Goal: Find contact information: Find contact information

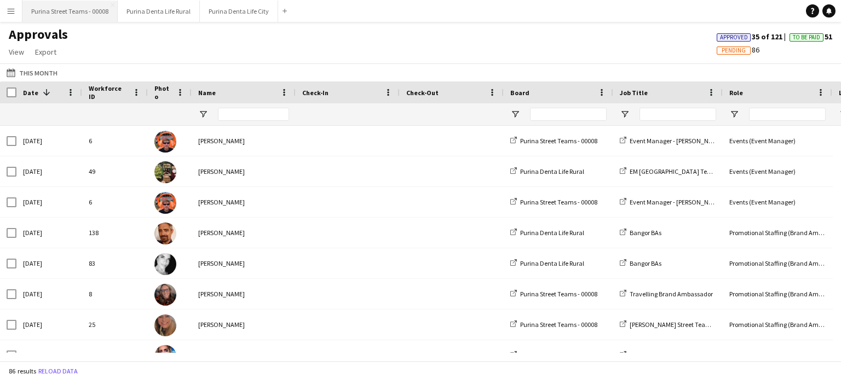
click at [84, 10] on button "Purina Street Teams - 00008 Close" at bounding box center [69, 11] width 95 height 21
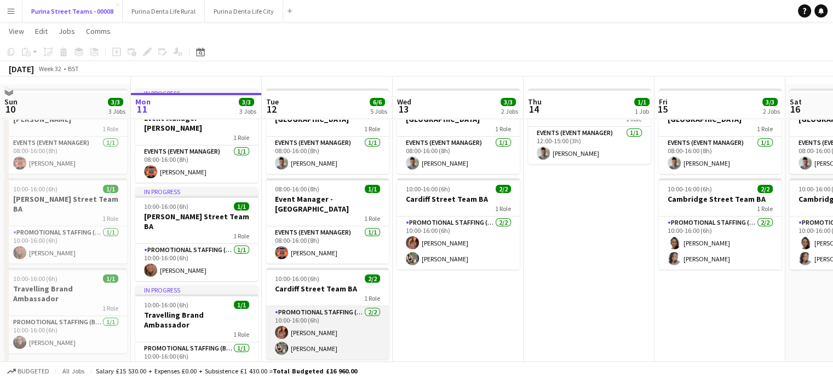
scroll to position [55, 0]
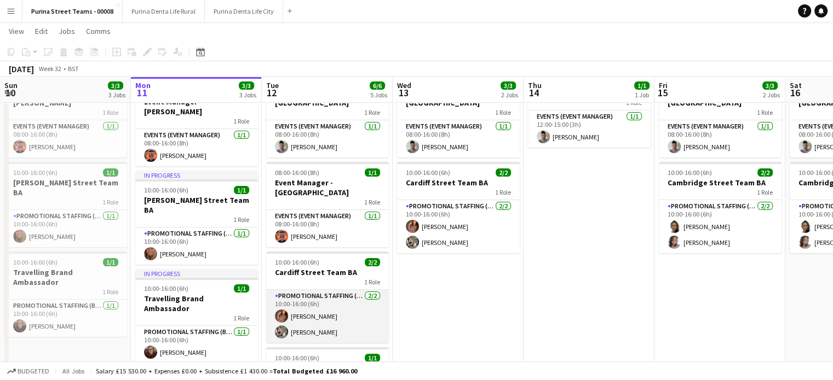
click at [315, 317] on app-card-role "Promotional Staffing (Brand Ambassadors) [DATE] 10:00-16:00 (6h) [PERSON_NAME] …" at bounding box center [327, 316] width 123 height 53
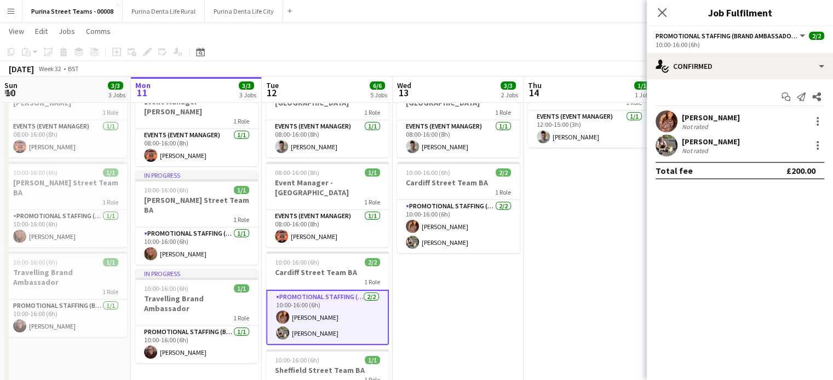
click at [704, 142] on div "[PERSON_NAME]" at bounding box center [711, 142] width 58 height 10
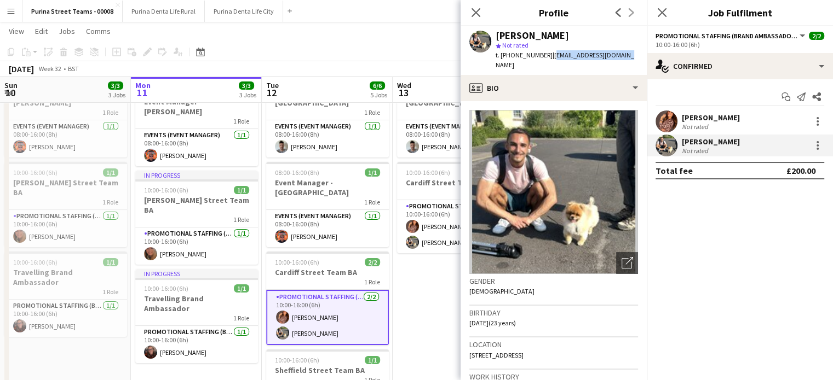
drag, startPoint x: 551, startPoint y: 56, endPoint x: 639, endPoint y: 53, distance: 88.2
click at [639, 53] on app-profile-header "[PERSON_NAME] star Not rated t. [PHONE_NUMBER] | [EMAIL_ADDRESS][DOMAIN_NAME]" at bounding box center [553, 50] width 186 height 49
copy span "[EMAIL_ADDRESS][DOMAIN_NAME]"
click at [712, 119] on div "[PERSON_NAME]" at bounding box center [711, 118] width 58 height 10
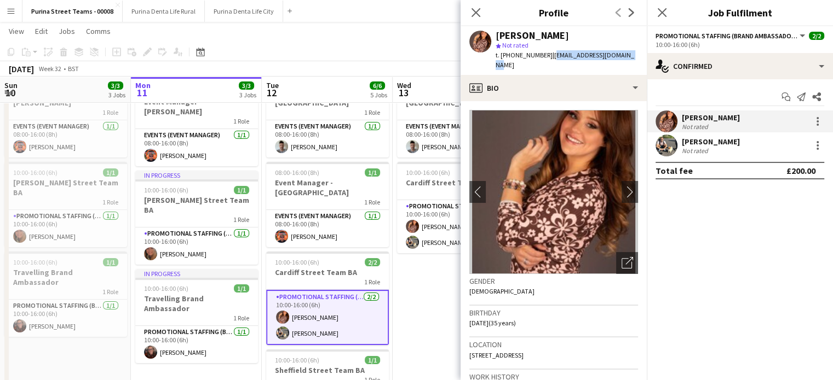
drag, startPoint x: 547, startPoint y: 56, endPoint x: 644, endPoint y: 56, distance: 96.4
click at [644, 56] on app-profile-header "[PERSON_NAME] star Not rated t. [PHONE_NUMBER] | [EMAIL_ADDRESS][DOMAIN_NAME]" at bounding box center [553, 50] width 186 height 49
copy span "[EMAIL_ADDRESS][DOMAIN_NAME]"
click at [470, 11] on app-icon "Close pop-in" at bounding box center [476, 13] width 16 height 16
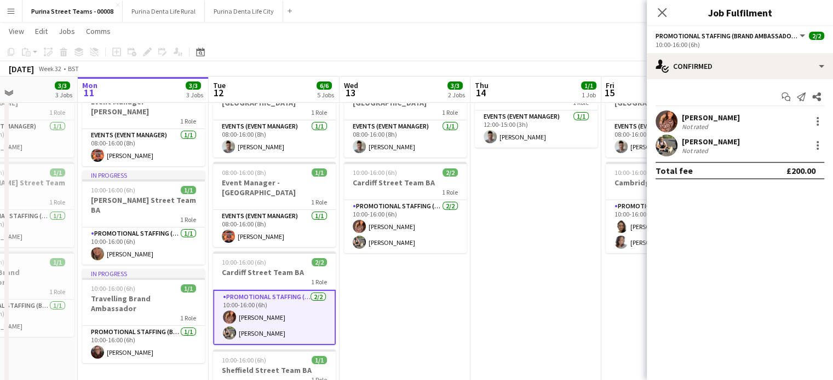
drag, startPoint x: 500, startPoint y: 278, endPoint x: 447, endPoint y: 272, distance: 53.4
click at [447, 272] on app-calendar-viewport "Fri 8 3/3 3 Jobs Sat 9 3/3 3 Jobs Sun 10 3/3 3 Jobs Mon 11 3/3 3 Jobs Tue 12 6/…" at bounding box center [416, 273] width 833 height 571
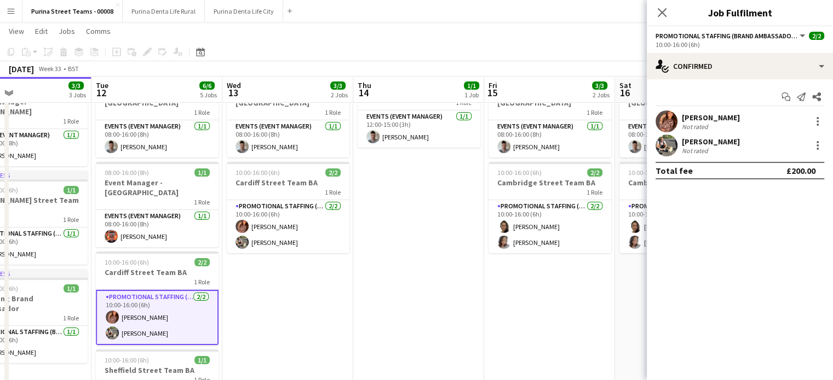
drag, startPoint x: 545, startPoint y: 258, endPoint x: 445, endPoint y: 262, distance: 100.8
click at [445, 262] on app-calendar-viewport "Fri 8 3/3 3 Jobs Sat 9 3/3 3 Jobs Sun 10 3/3 3 Jobs Mon 11 3/3 3 Jobs Tue 12 6/…" at bounding box center [416, 273] width 833 height 571
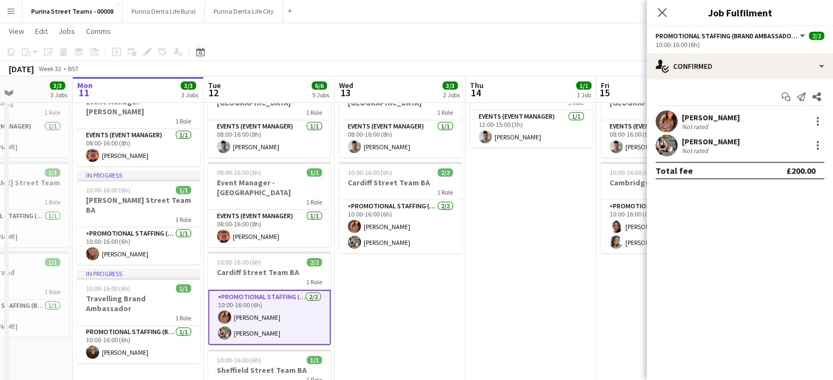
drag, startPoint x: 438, startPoint y: 275, endPoint x: 431, endPoint y: 274, distance: 6.8
click at [425, 275] on app-calendar-viewport "Fri 8 3/3 3 Jobs Sat 9 3/3 3 Jobs Sun 10 3/3 3 Jobs Mon 11 3/3 3 Jobs Tue 12 6/…" at bounding box center [416, 273] width 833 height 571
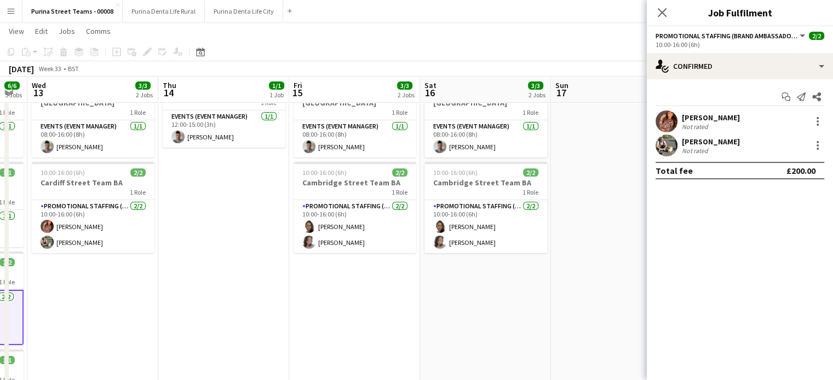
scroll to position [0, 366]
click at [482, 288] on app-calendar-viewport "Sun 10 3/3 3 Jobs Mon 11 3/3 3 Jobs Tue 12 6/6 5 Jobs Wed 13 3/3 2 Jobs Thu 14 …" at bounding box center [416, 273] width 833 height 571
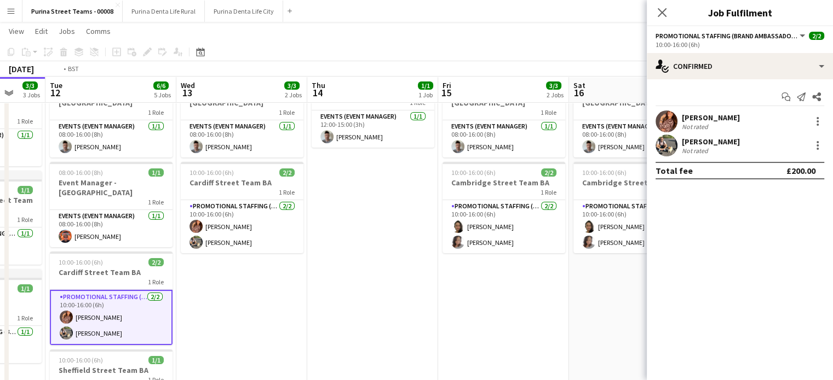
drag, startPoint x: 503, startPoint y: 293, endPoint x: 457, endPoint y: 288, distance: 46.8
click at [516, 293] on app-calendar-viewport "Sun 10 3/3 3 Jobs Mon 11 3/3 3 Jobs Tue 12 6/6 5 Jobs Wed 13 3/3 2 Jobs Thu 14 …" at bounding box center [416, 273] width 833 height 571
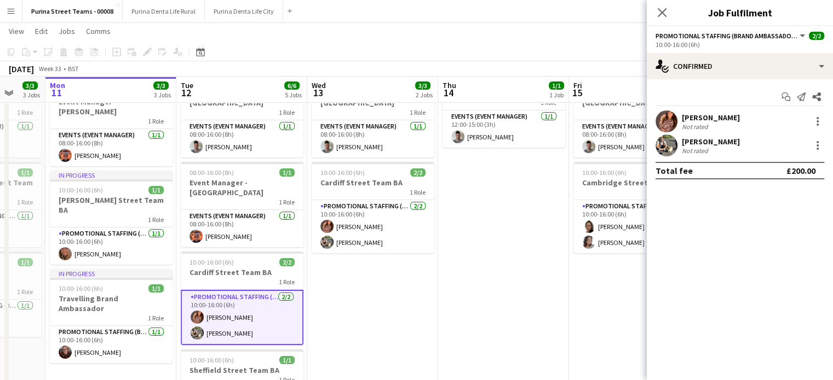
scroll to position [0, 271]
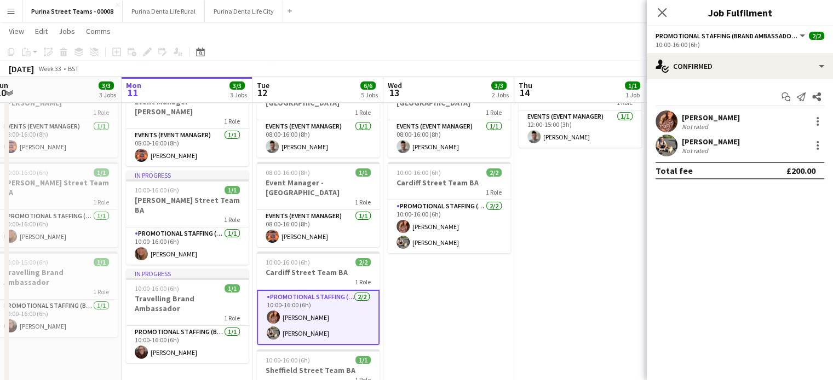
click at [416, 289] on app-calendar-viewport "Fri 8 3/3 3 Jobs Sat 9 3/3 3 Jobs Sun 10 3/3 3 Jobs Mon 11 3/3 3 Jobs Tue 12 6/…" at bounding box center [416, 273] width 833 height 571
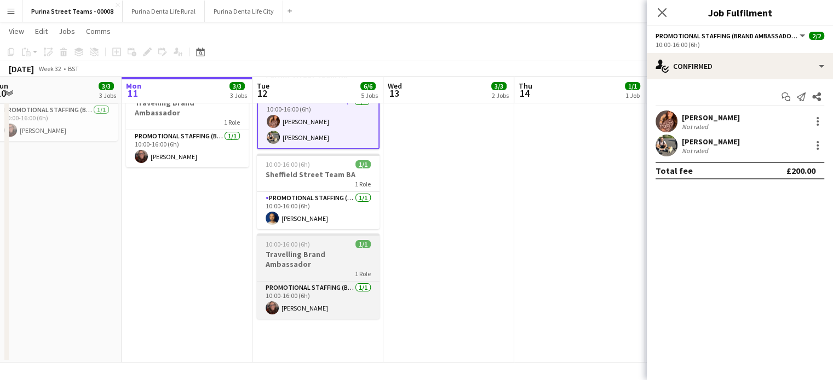
scroll to position [251, 0]
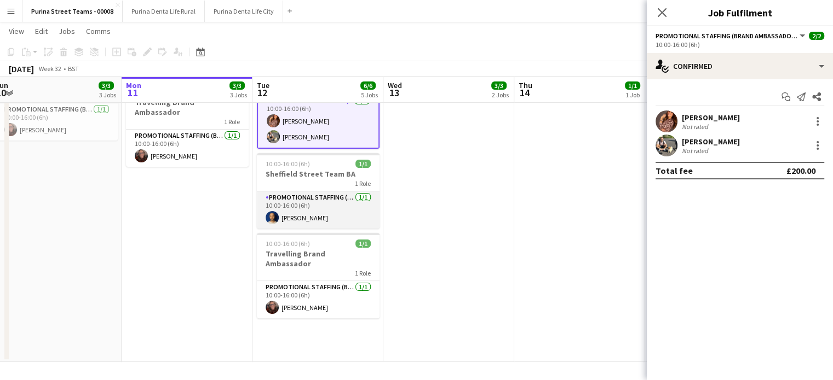
click at [293, 204] on app-card-role "Promotional Staffing (Brand Ambassadors) [DATE] 10:00-16:00 (6h) [PERSON_NAME]" at bounding box center [318, 210] width 123 height 37
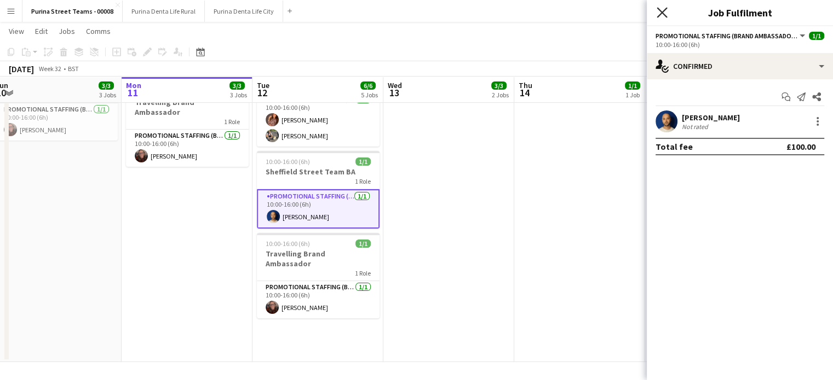
click at [662, 11] on icon at bounding box center [661, 12] width 10 height 10
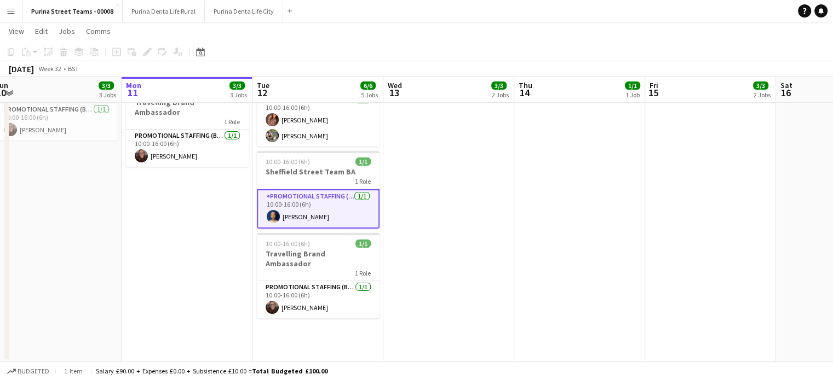
click at [311, 192] on app-card-role "Promotional Staffing (Brand Ambassadors) [DATE] 10:00-16:00 (6h) [PERSON_NAME]" at bounding box center [318, 208] width 123 height 39
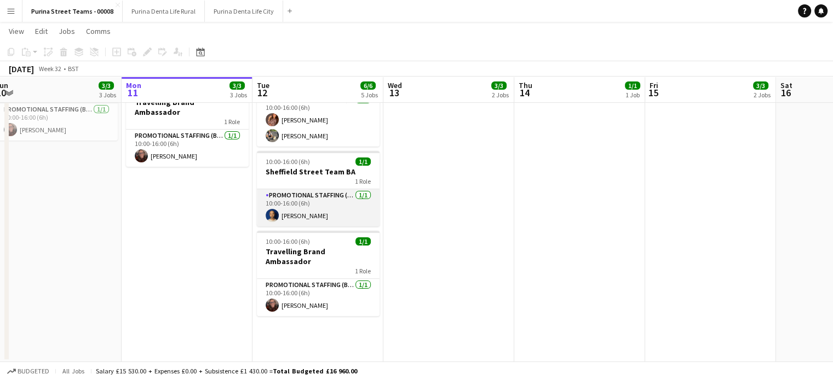
click at [307, 192] on app-card-role "Promotional Staffing (Brand Ambassadors) [DATE] 10:00-16:00 (6h) [PERSON_NAME]" at bounding box center [318, 207] width 123 height 37
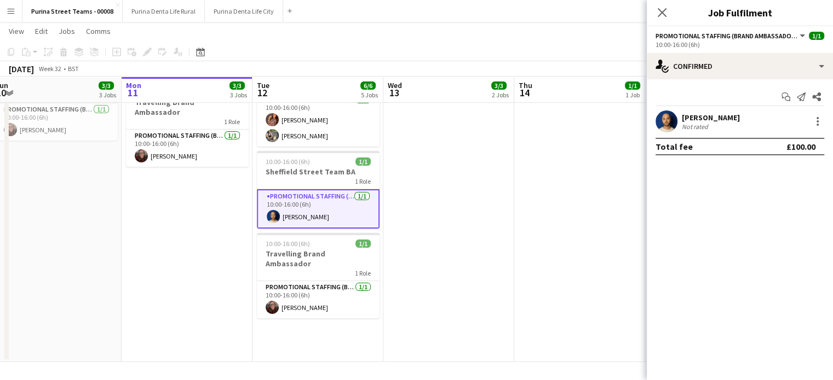
click at [717, 121] on div "[PERSON_NAME]" at bounding box center [711, 118] width 58 height 10
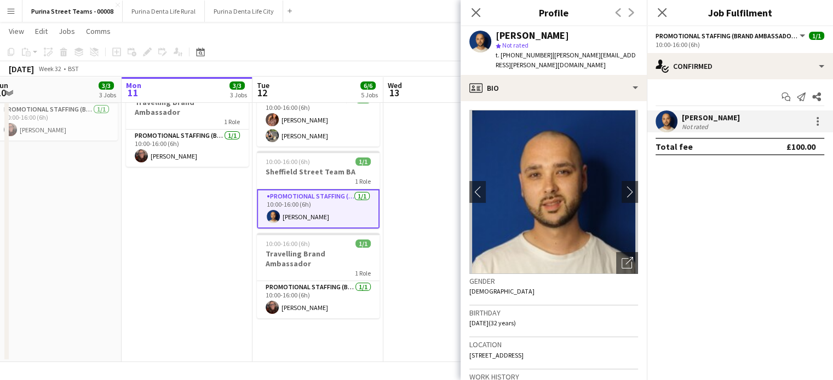
drag, startPoint x: 545, startPoint y: 56, endPoint x: 639, endPoint y: 54, distance: 93.6
click at [639, 54] on app-profile-header "[PERSON_NAME] star Not rated t. [PHONE_NUMBER] | [PERSON_NAME][EMAIL_ADDRESS][P…" at bounding box center [553, 50] width 186 height 49
copy span "[PERSON_NAME][EMAIL_ADDRESS][PERSON_NAME][DOMAIN_NAME]"
click at [477, 15] on icon at bounding box center [475, 12] width 10 height 10
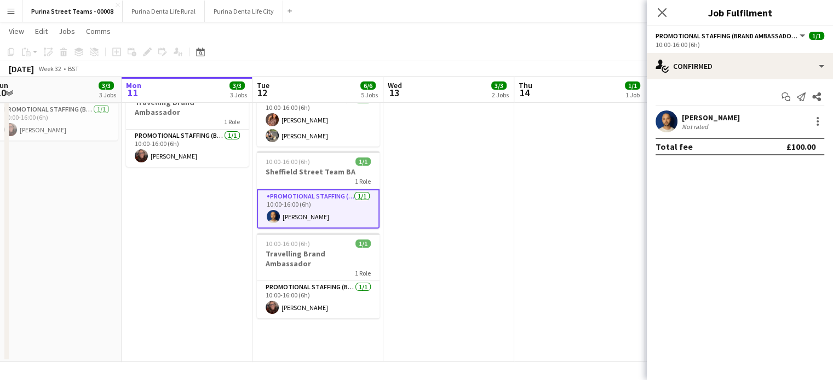
scroll to position [0, 322]
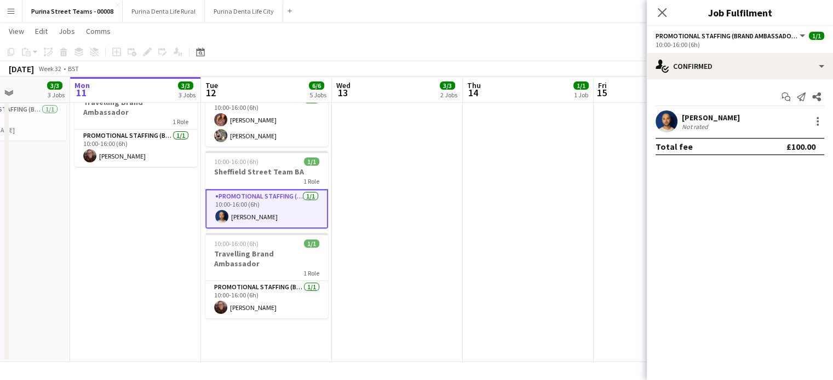
drag, startPoint x: 152, startPoint y: 212, endPoint x: 362, endPoint y: 226, distance: 210.7
click at [362, 226] on app-calendar-viewport "Fri 8 3/3 3 Jobs Sat 9 3/3 3 Jobs Sun 10 3/3 3 Jobs Mon 11 3/3 3 Jobs Tue 12 6/…" at bounding box center [416, 76] width 833 height 571
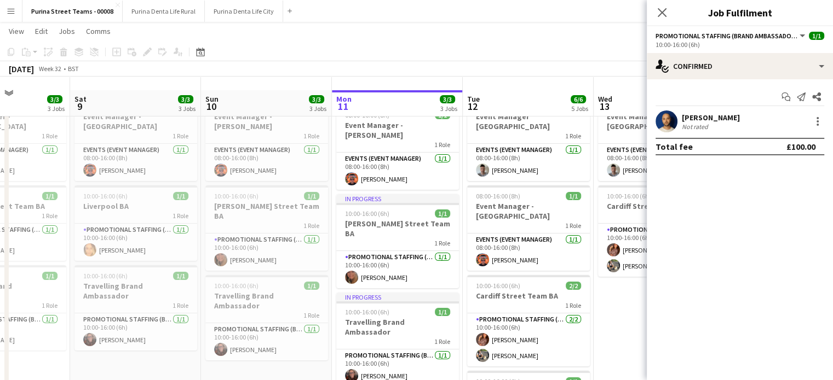
scroll to position [0, 0]
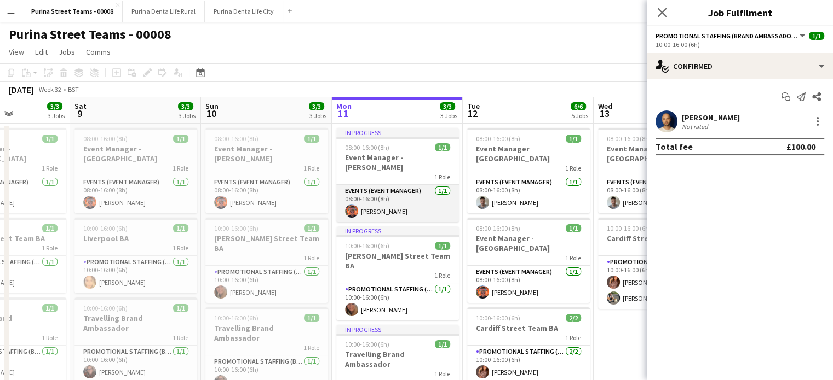
click at [388, 195] on app-card-role "Events (Event Manager) [DATE] 08:00-16:00 (8h) [PERSON_NAME]" at bounding box center [397, 203] width 123 height 37
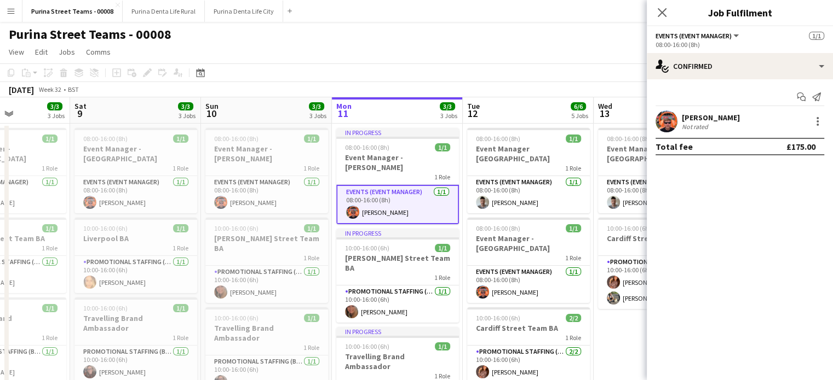
click at [696, 120] on div "[PERSON_NAME]" at bounding box center [711, 118] width 58 height 10
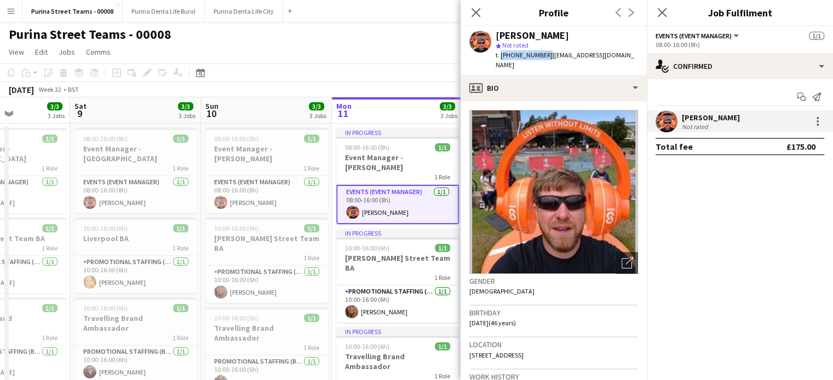
drag, startPoint x: 541, startPoint y: 53, endPoint x: 499, endPoint y: 54, distance: 42.2
click at [499, 54] on span "t. [PHONE_NUMBER]" at bounding box center [523, 55] width 57 height 8
copy span "[PHONE_NUMBER]"
